Goal: Task Accomplishment & Management: Use online tool/utility

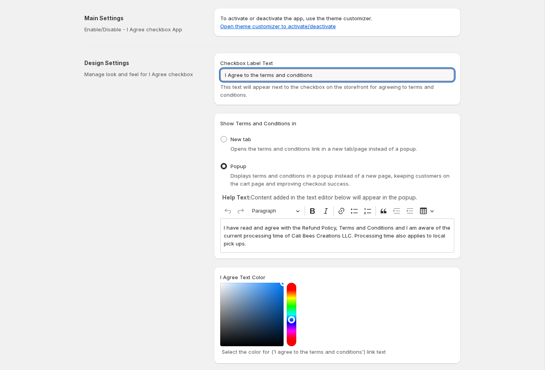
click at [341, 70] on input "I Agree to the terms and conditions" at bounding box center [337, 75] width 234 height 13
click at [228, 76] on input "I Agree to the terms and conditions" at bounding box center [337, 75] width 234 height 13
paste input "have read and agree with the Refund Policy, Terms and Conditions and I am aware…"
type input "I have read and agree with the Refund Policy, Terms and Conditions and I am awa…"
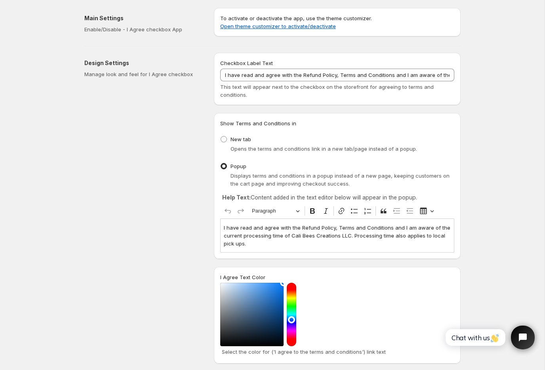
click at [357, 251] on div "I have read and agree with the Refund Policy, Terms and Conditions and I am awa…" at bounding box center [337, 235] width 234 height 34
click at [224, 227] on p "I have read and agree with the Refund Policy, Terms and Conditions and I am awa…" at bounding box center [337, 235] width 227 height 24
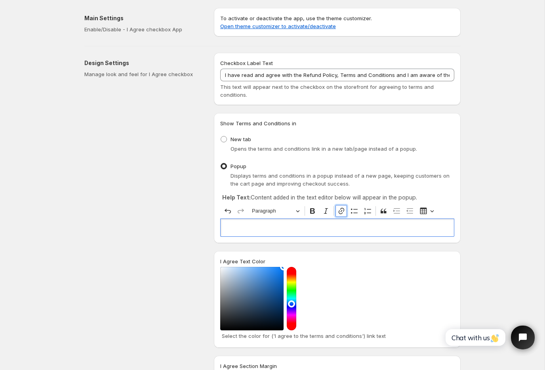
click at [345, 208] on icon "Editor toolbar" at bounding box center [342, 211] width 8 height 8
click at [289, 245] on input "Link URL" at bounding box center [265, 246] width 93 height 12
type input "https://calibeescreations.com/policies/refund-policy"
click at [320, 246] on icon "submit" at bounding box center [321, 246] width 8 height 8
click at [291, 305] on div at bounding box center [292, 298] width 10 height 63
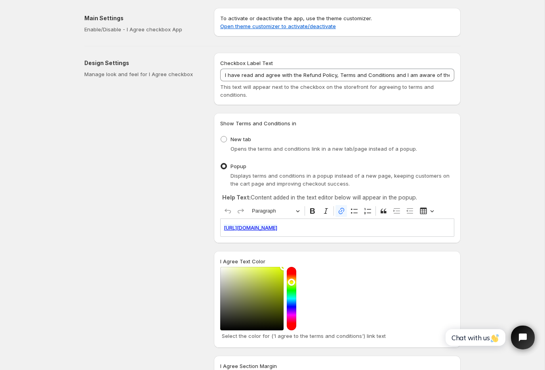
click at [283, 270] on div at bounding box center [251, 298] width 63 height 63
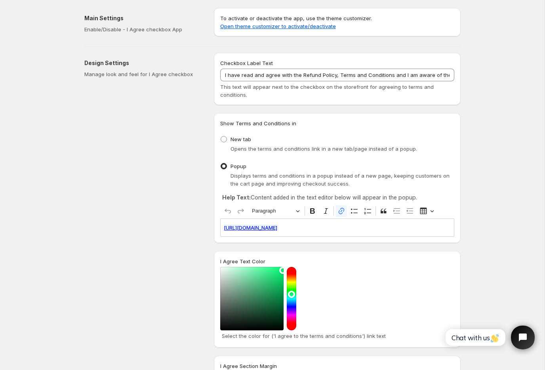
click at [295, 305] on div at bounding box center [292, 298] width 10 height 63
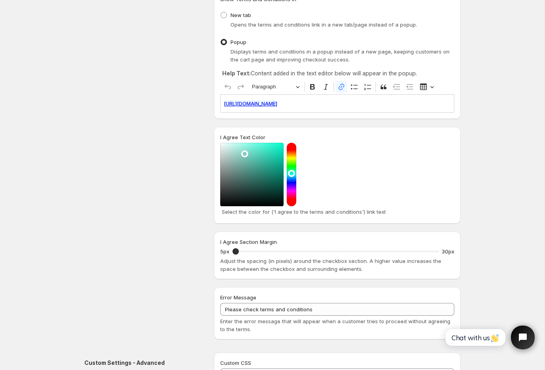
scroll to position [126, 0]
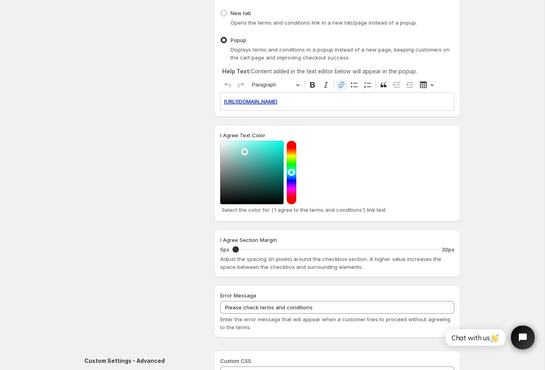
click at [296, 164] on div at bounding box center [292, 172] width 10 height 63
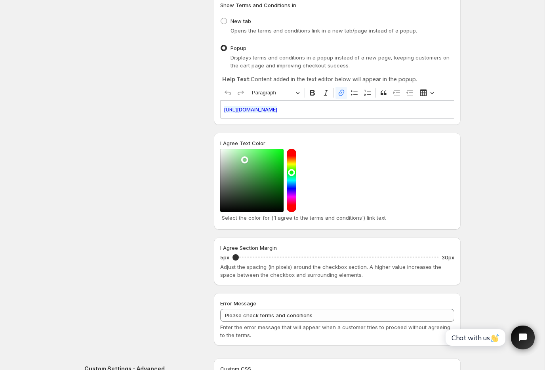
scroll to position [119, 0]
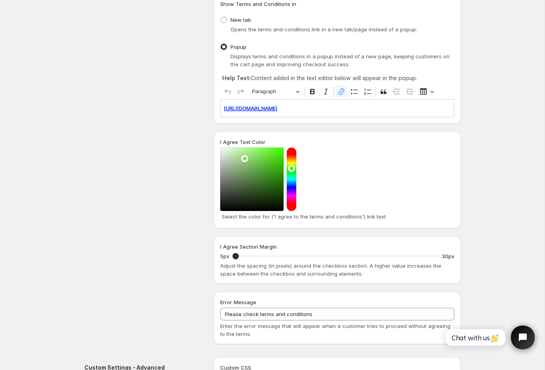
click at [294, 171] on div at bounding box center [292, 178] width 10 height 63
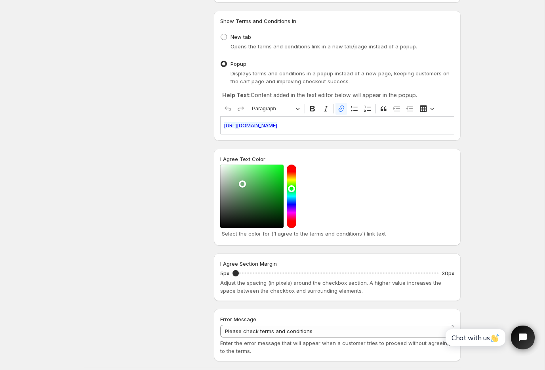
scroll to position [99, 0]
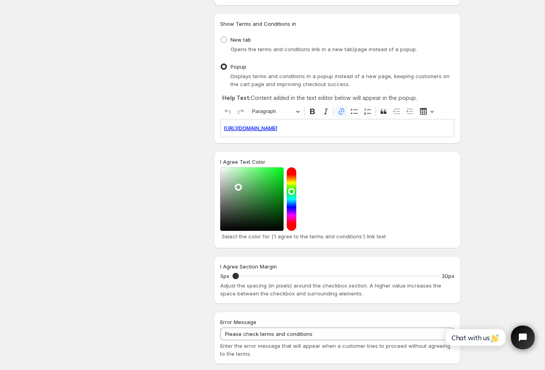
click at [236, 201] on div at bounding box center [251, 198] width 63 height 63
click at [236, 211] on div at bounding box center [251, 198] width 63 height 63
click at [235, 207] on div at bounding box center [251, 198] width 63 height 63
click at [234, 209] on div at bounding box center [251, 198] width 63 height 63
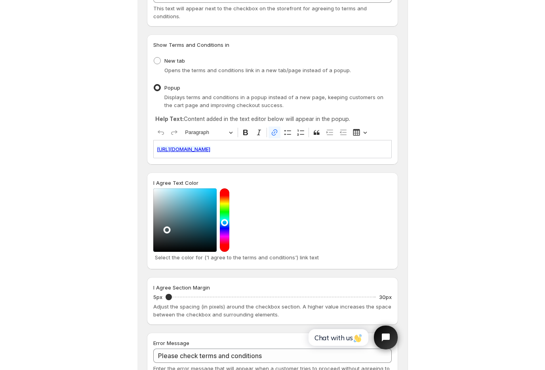
scroll to position [135, 0]
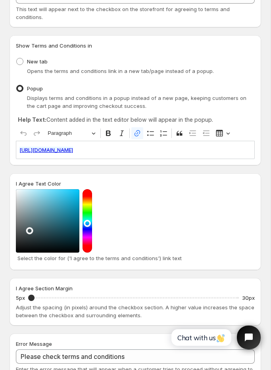
click at [90, 232] on div at bounding box center [87, 220] width 10 height 63
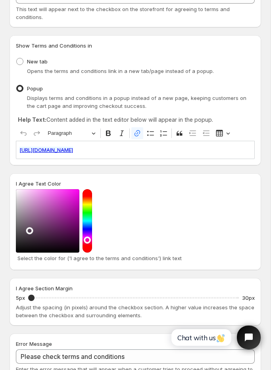
click at [90, 235] on div at bounding box center [87, 220] width 10 height 63
click at [89, 235] on div at bounding box center [87, 220] width 10 height 63
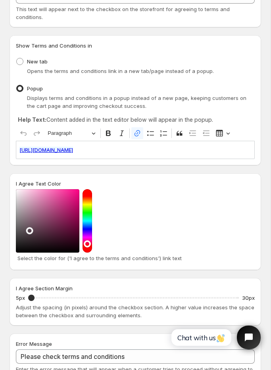
click at [90, 241] on div at bounding box center [87, 220] width 10 height 63
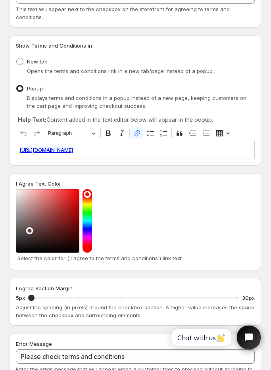
click at [30, 194] on div at bounding box center [47, 220] width 63 height 63
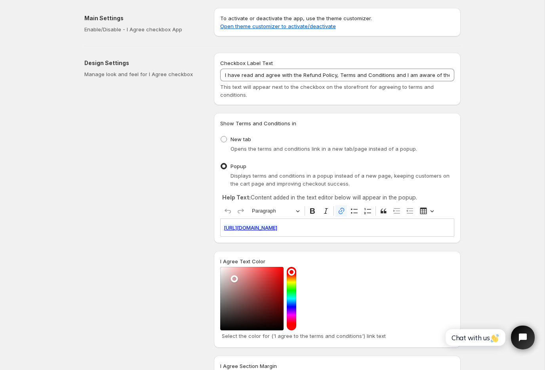
click at [270, 27] on link "Open theme customizer to activate/deactivate" at bounding box center [278, 26] width 116 height 6
